Goal: Task Accomplishment & Management: Use online tool/utility

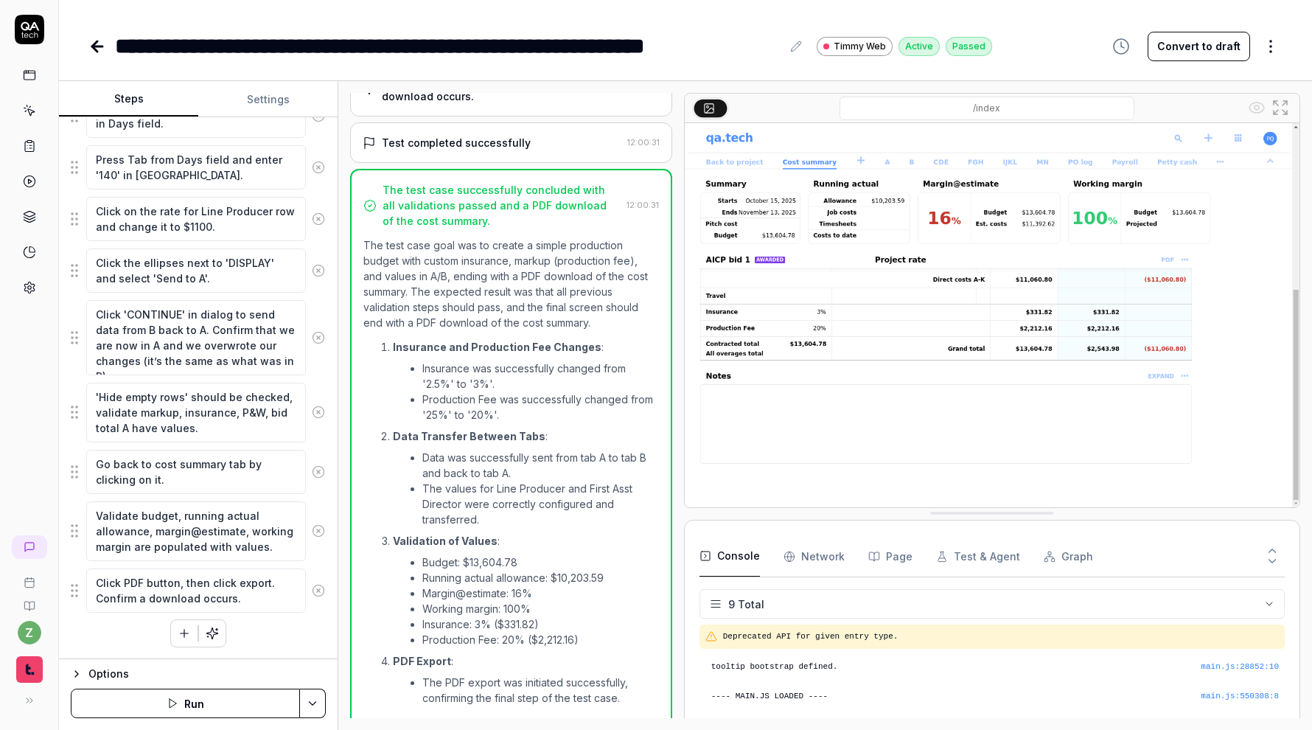
scroll to position [172, 0]
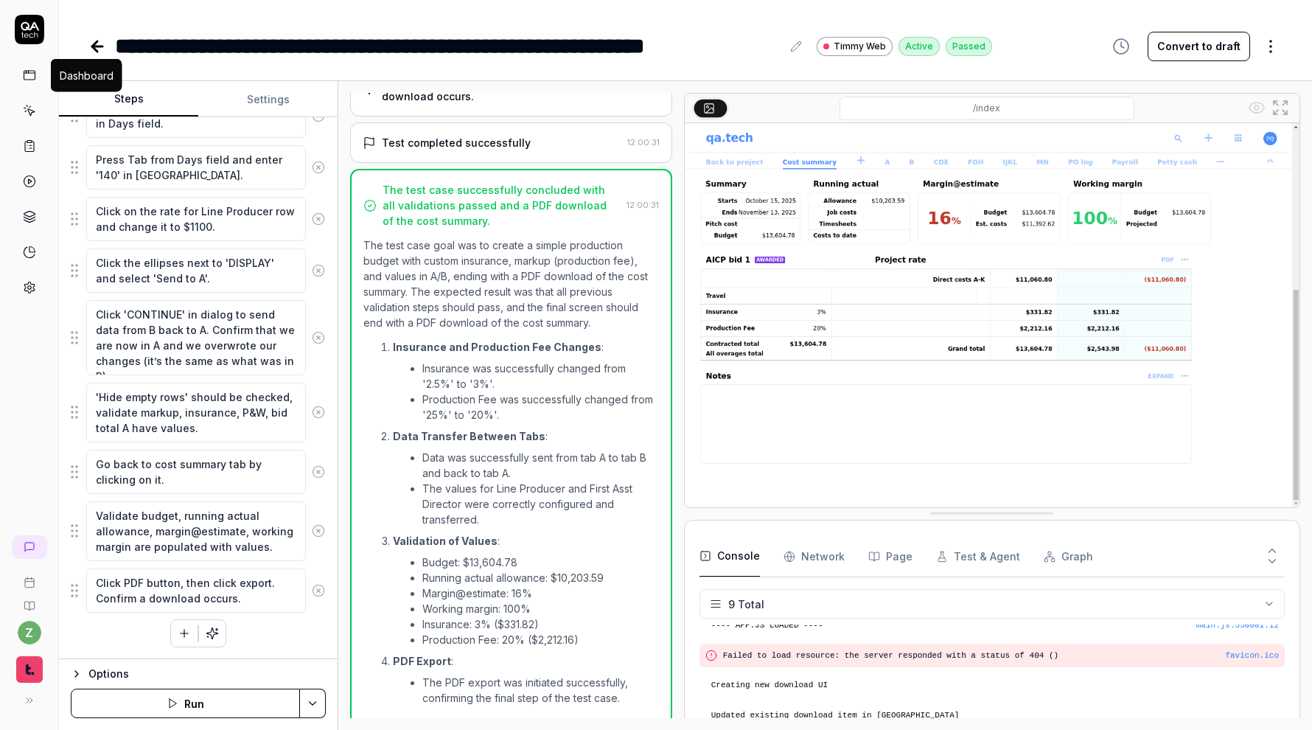
click at [24, 77] on rect at bounding box center [29, 75] width 11 height 9
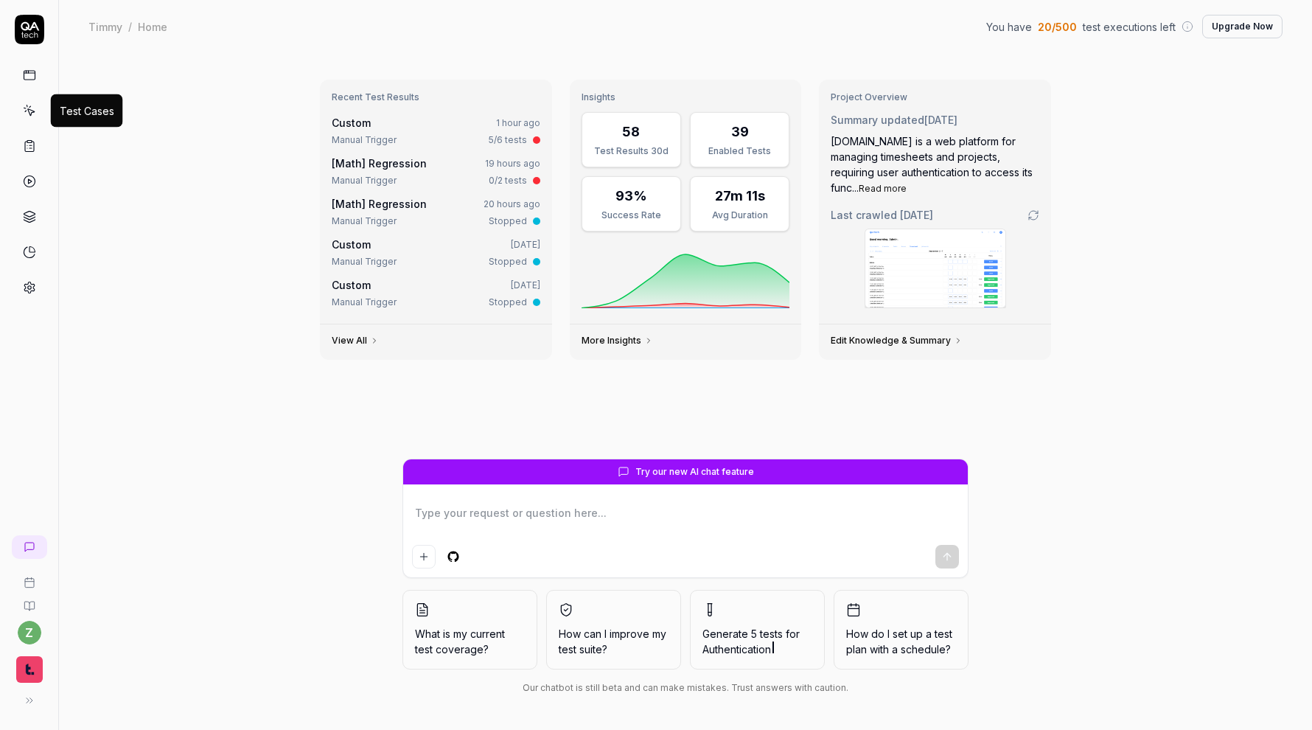
click at [25, 107] on icon at bounding box center [29, 110] width 13 height 13
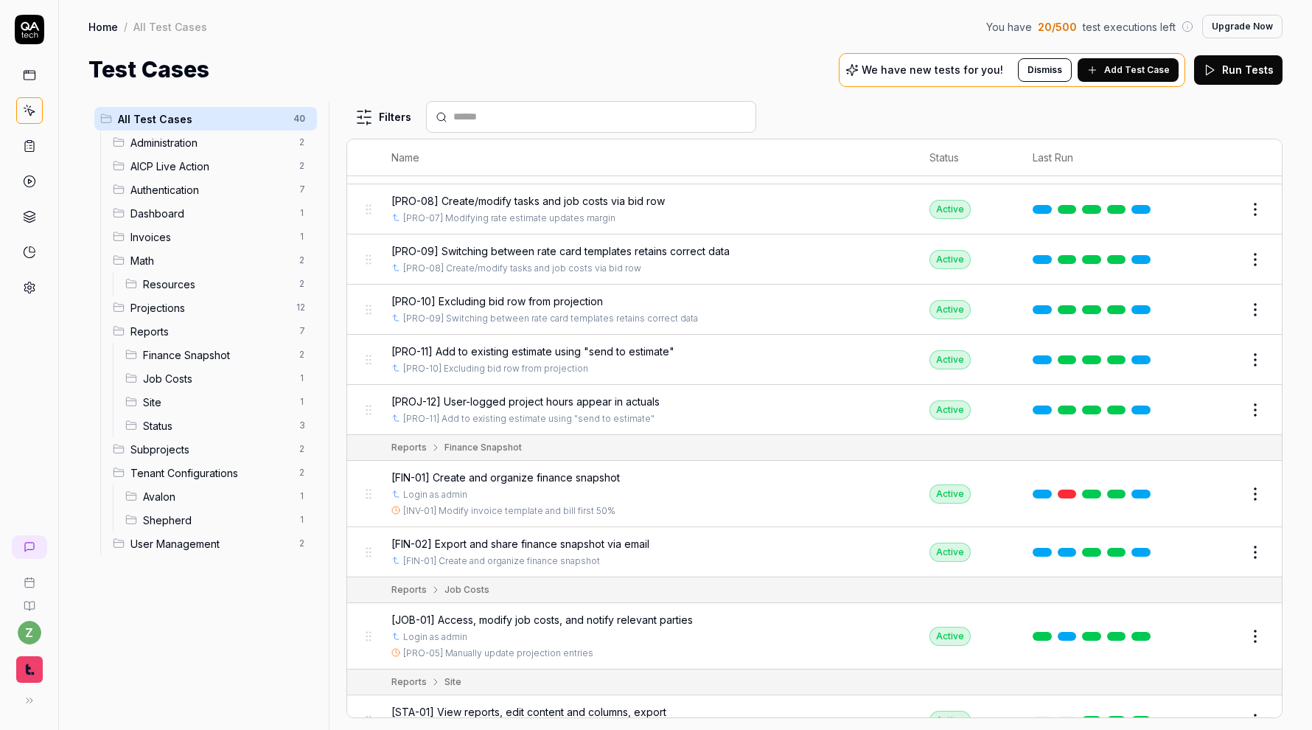
scroll to position [1294, 0]
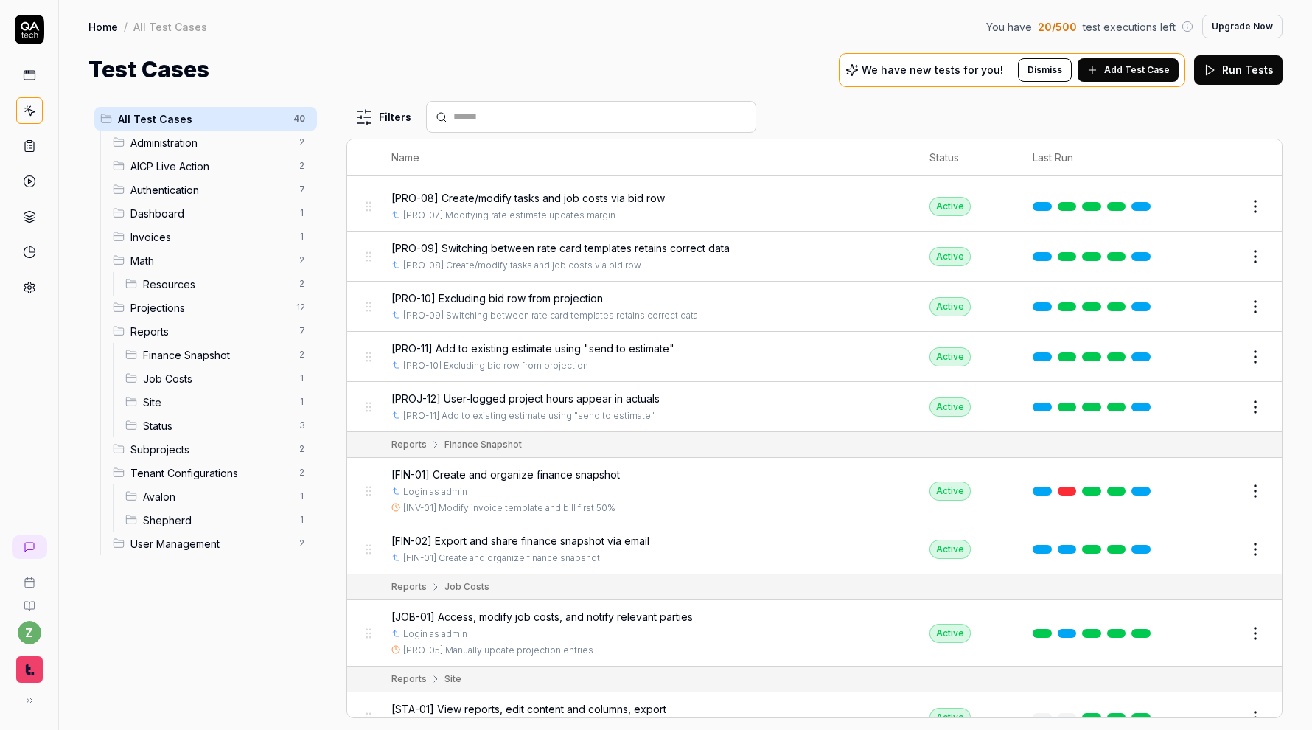
click at [625, 391] on span "[PROJ-12] User-logged project hours appear in actuals" at bounding box center [525, 398] width 268 height 15
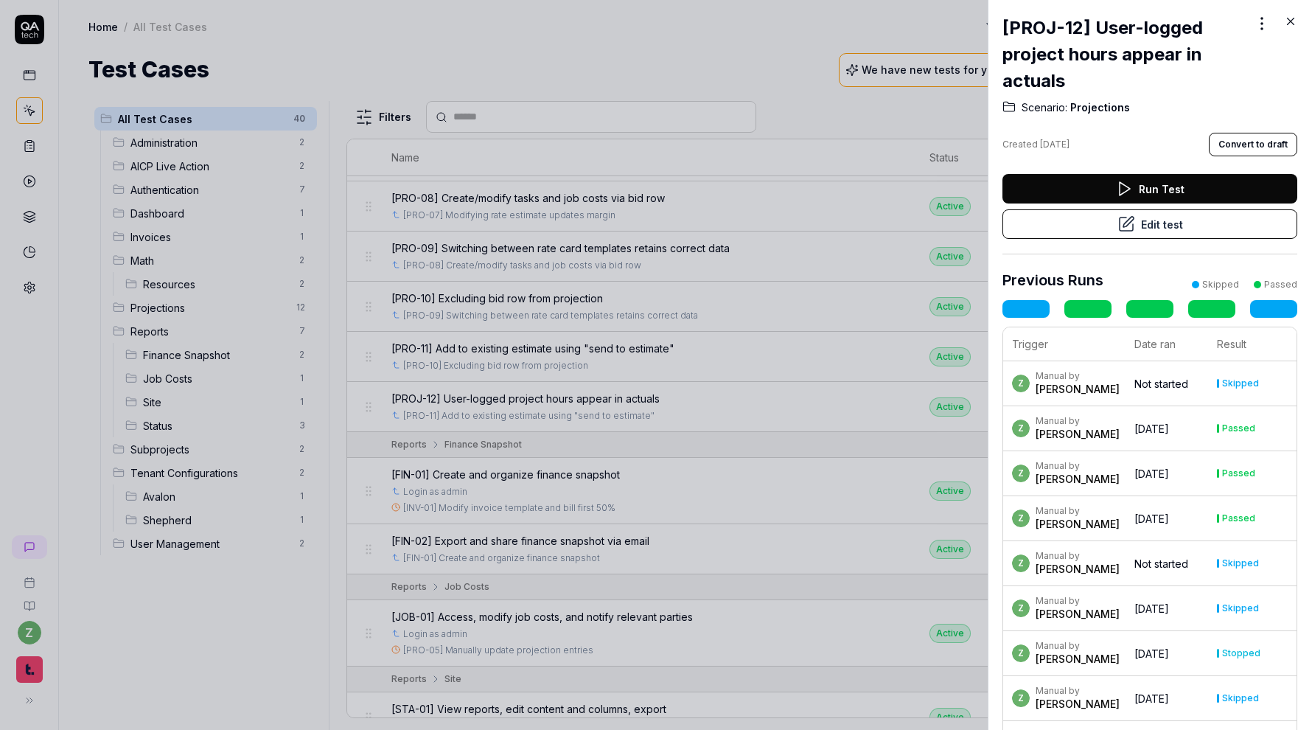
click at [1166, 187] on button "Run Test" at bounding box center [1150, 188] width 295 height 29
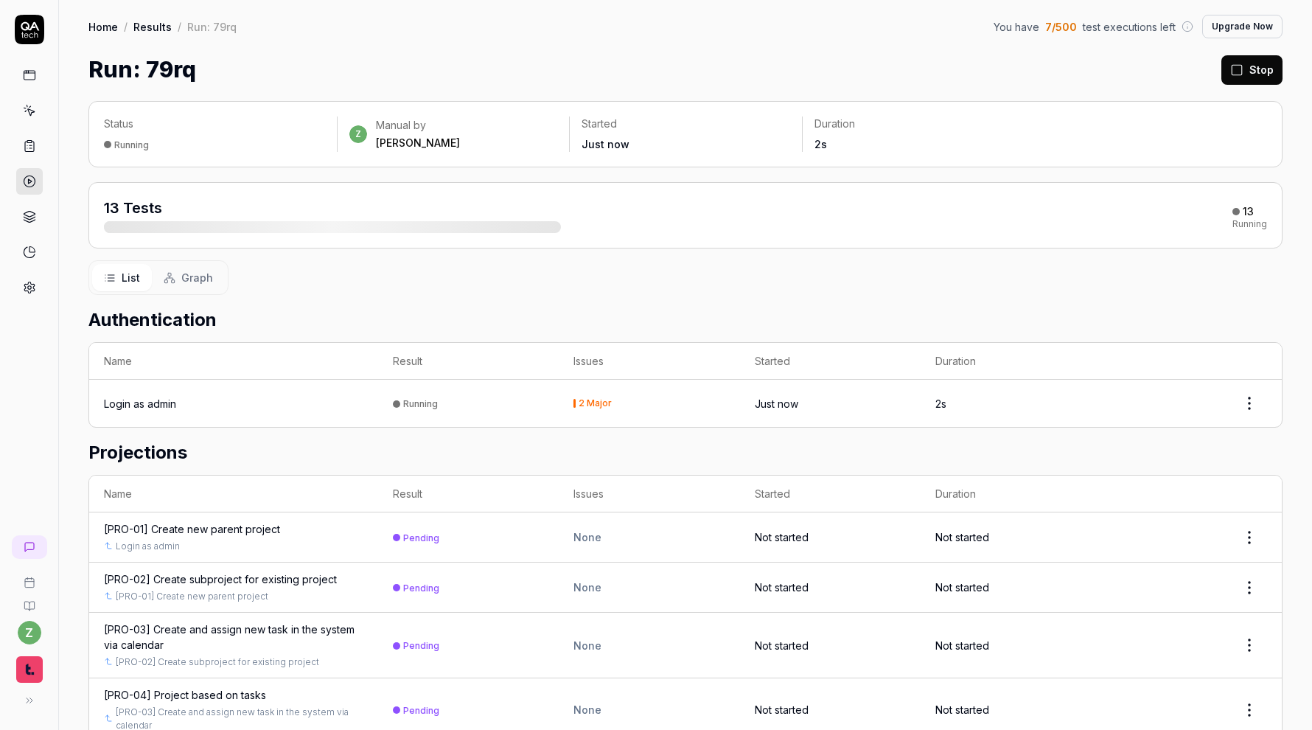
click at [1258, 77] on button "Stop" at bounding box center [1251, 69] width 61 height 29
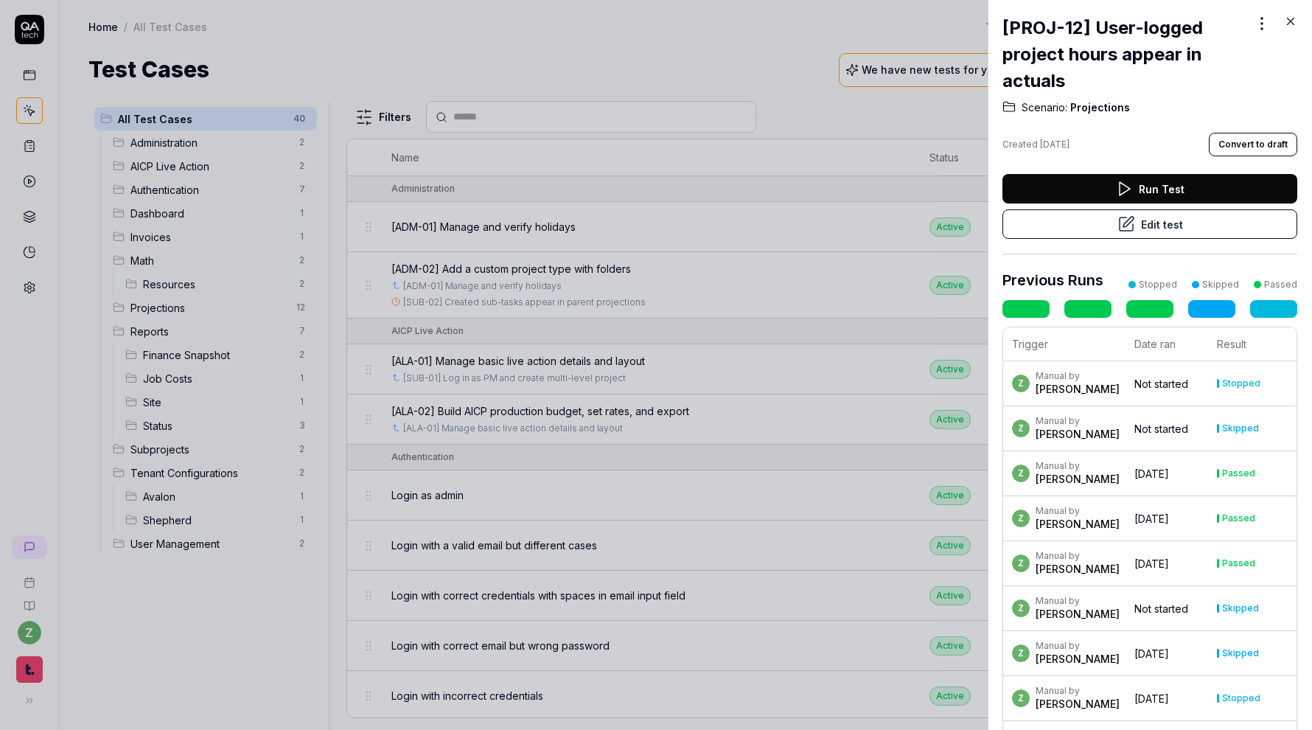
click at [1152, 224] on button "Edit test" at bounding box center [1150, 223] width 295 height 29
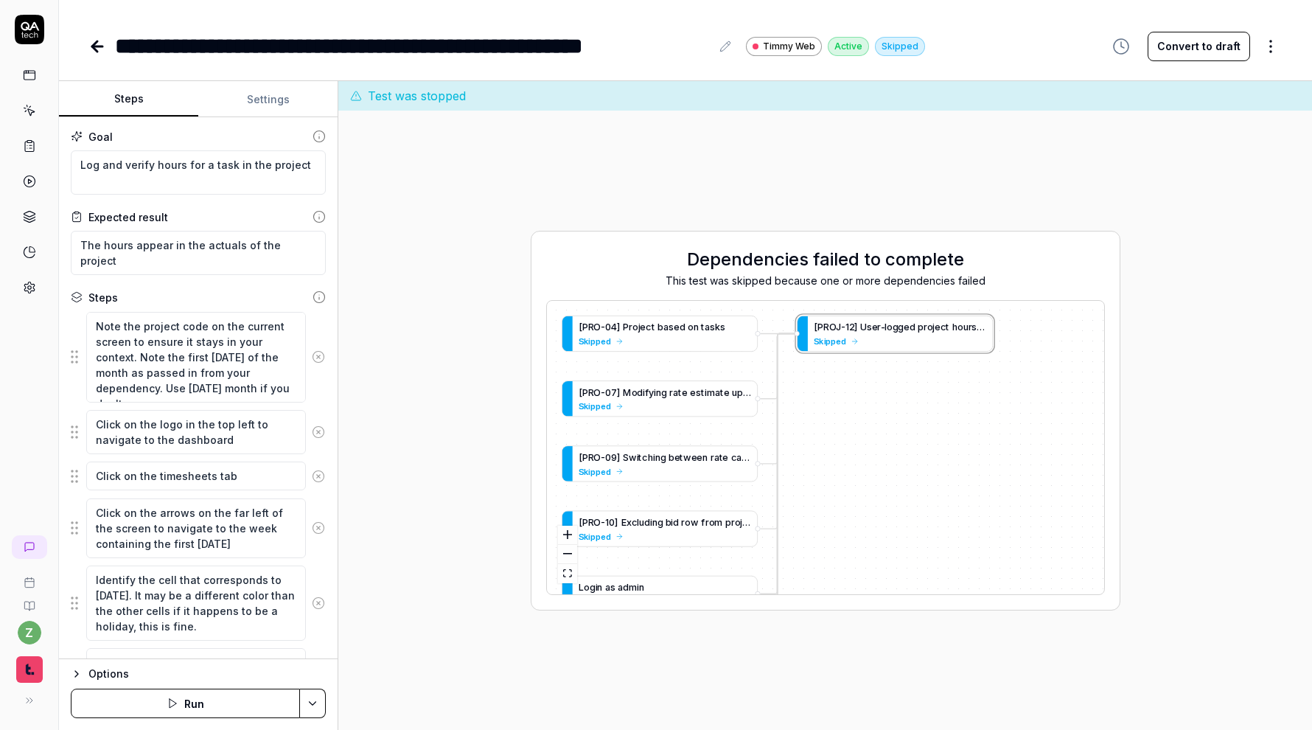
click at [169, 706] on icon "button" at bounding box center [173, 703] width 12 height 12
type textarea "*"
